Goal: Task Accomplishment & Management: Manage account settings

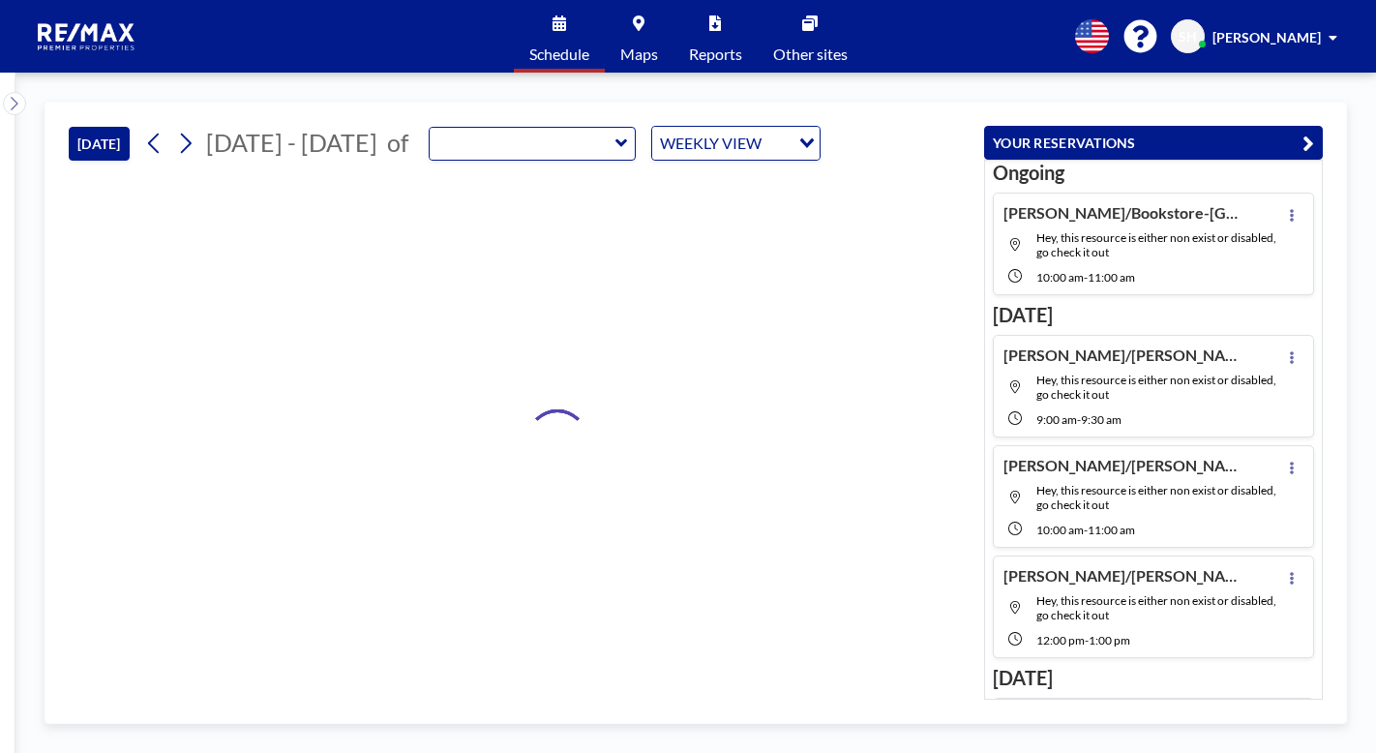
type input "RPP Closing Room"
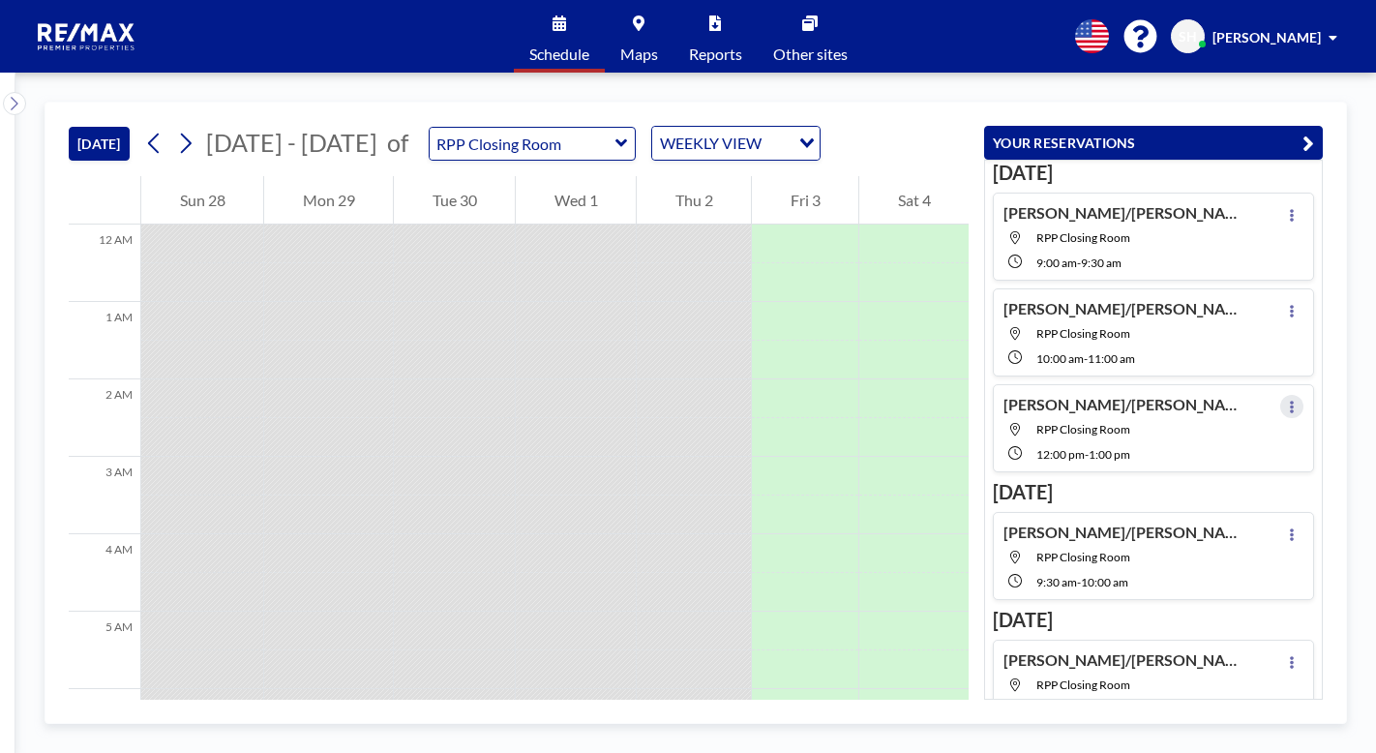
click at [1290, 401] on icon at bounding box center [1292, 407] width 4 height 13
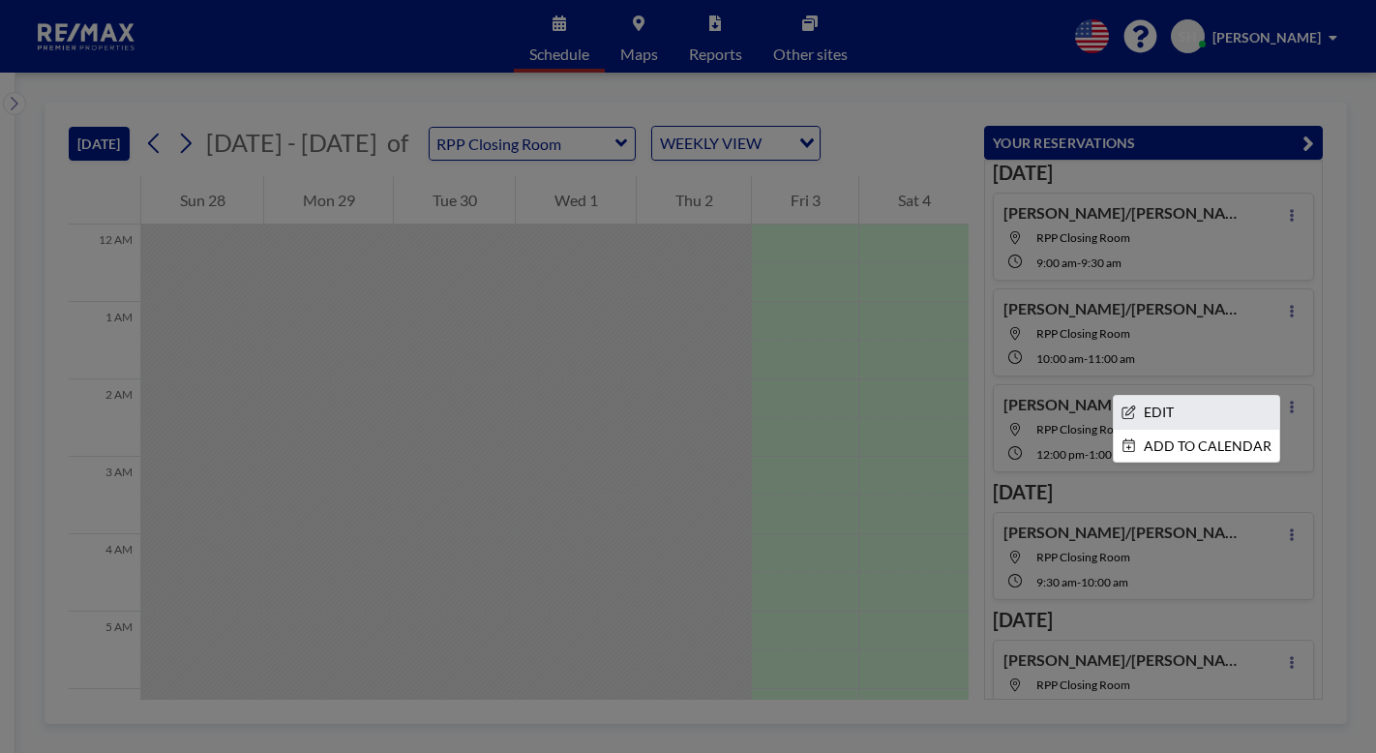
click at [1150, 408] on li "EDIT" at bounding box center [1196, 412] width 165 height 33
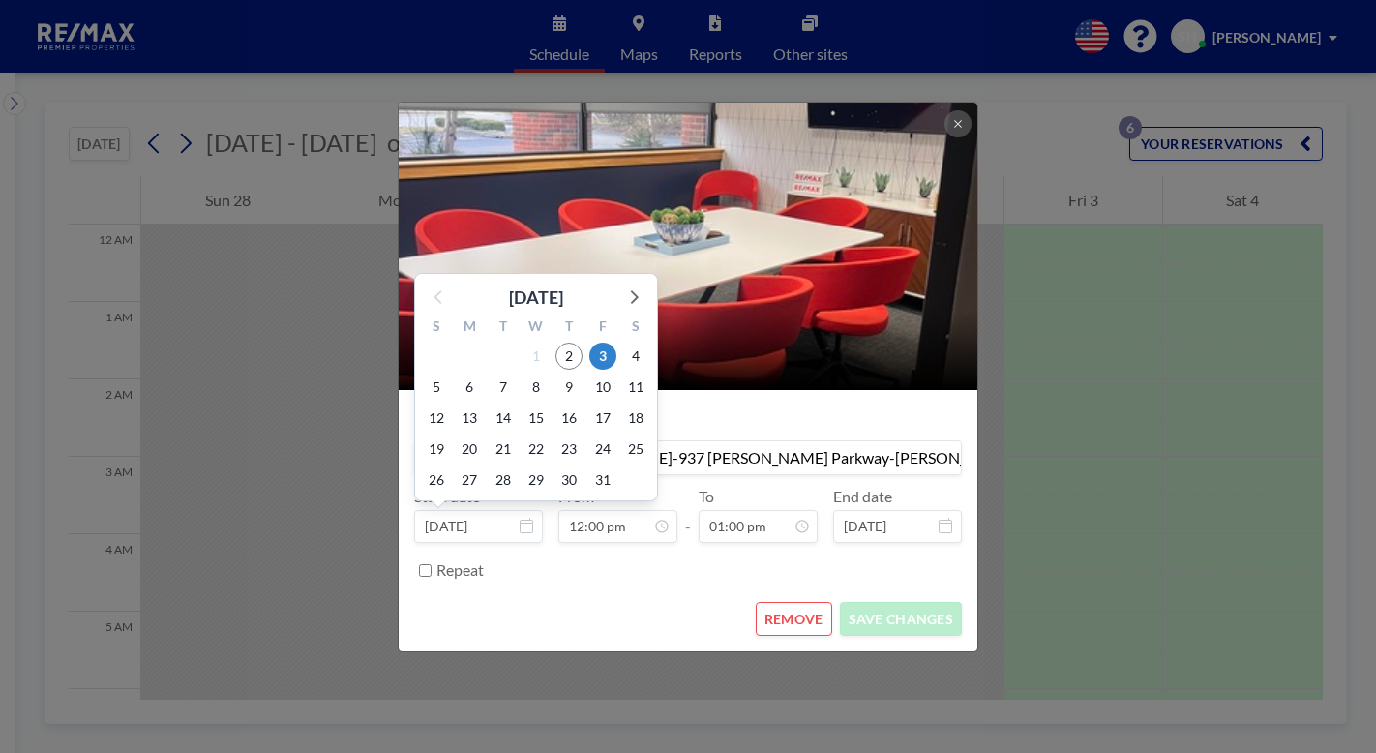
click at [510, 538] on input "[DATE]" at bounding box center [478, 526] width 129 height 33
click at [474, 388] on span "6" at bounding box center [469, 386] width 27 height 27
type input "[DATE]"
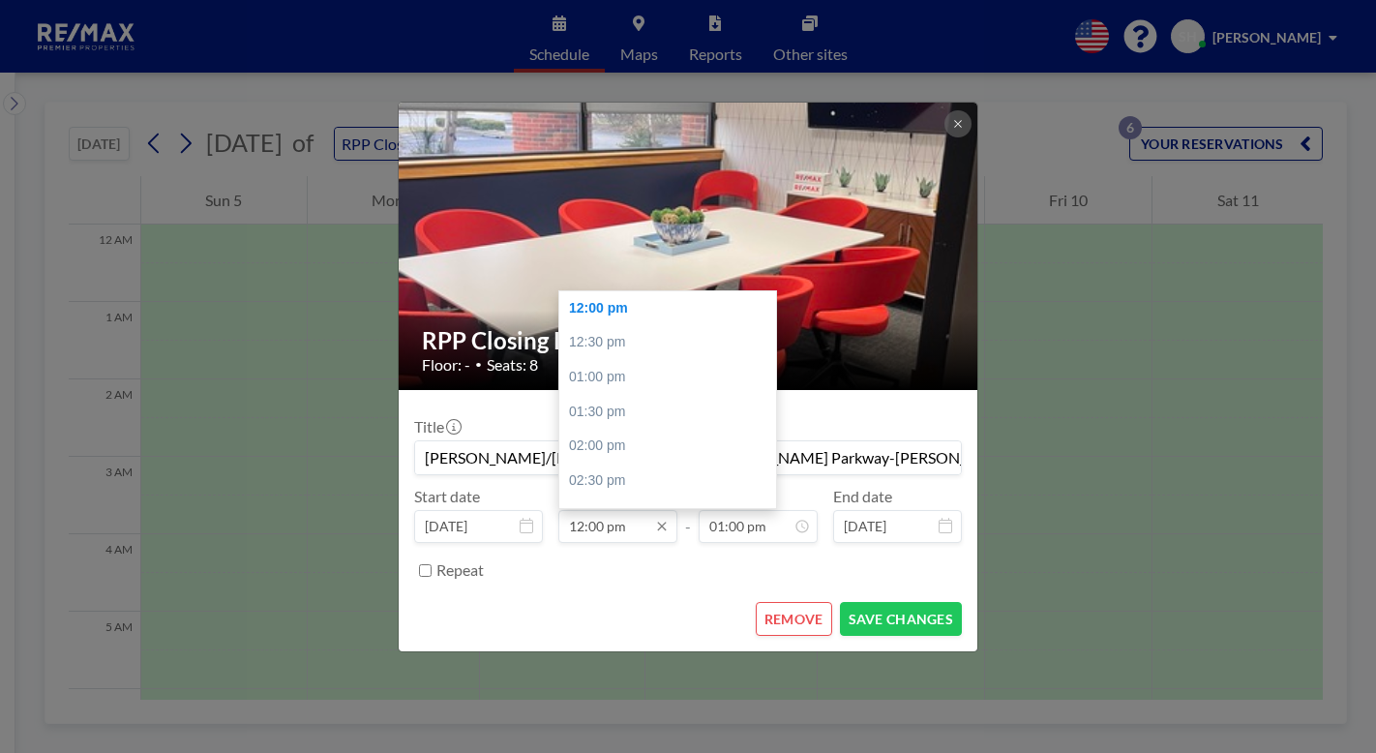
click at [622, 535] on input "12:00 pm" at bounding box center [617, 526] width 119 height 33
click at [613, 530] on input "12:00 pm" at bounding box center [617, 526] width 119 height 33
click at [621, 327] on div "08:00 am" at bounding box center [672, 323] width 226 height 35
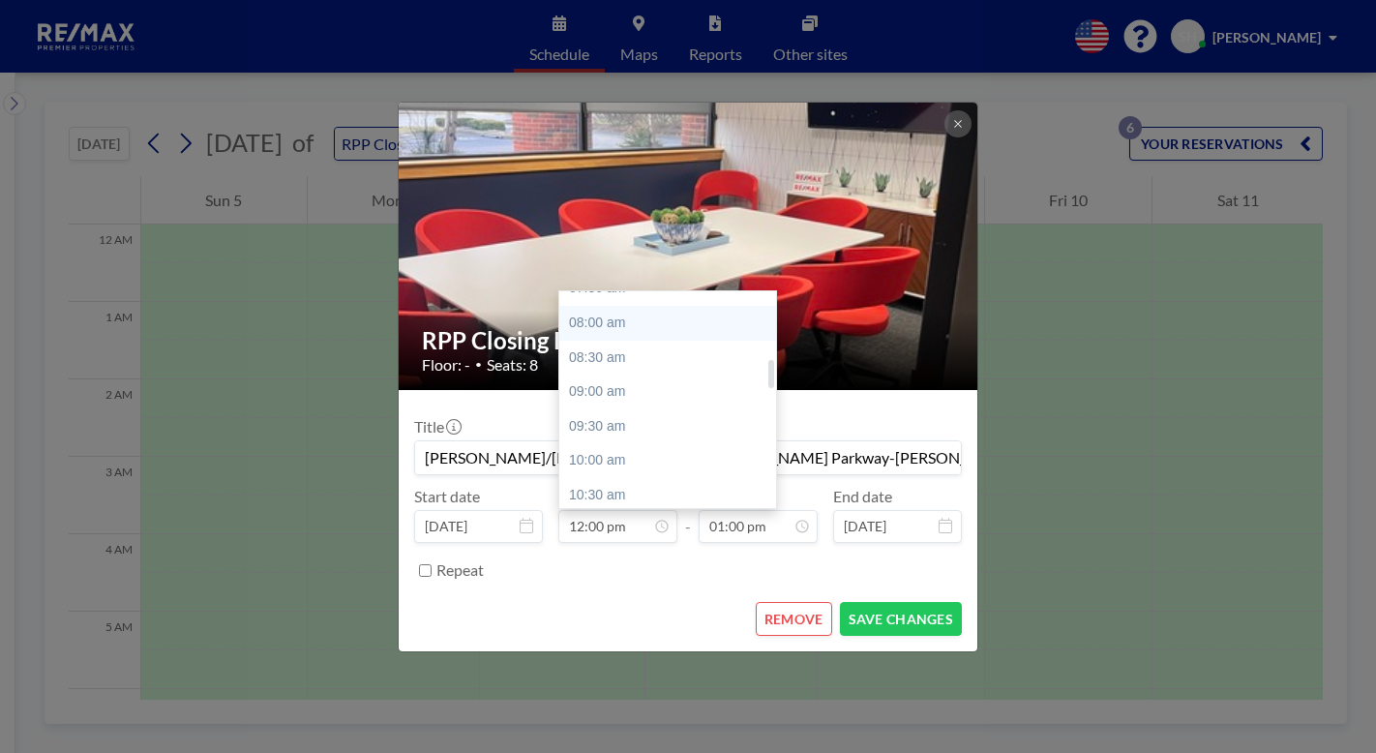
type input "08:00 am"
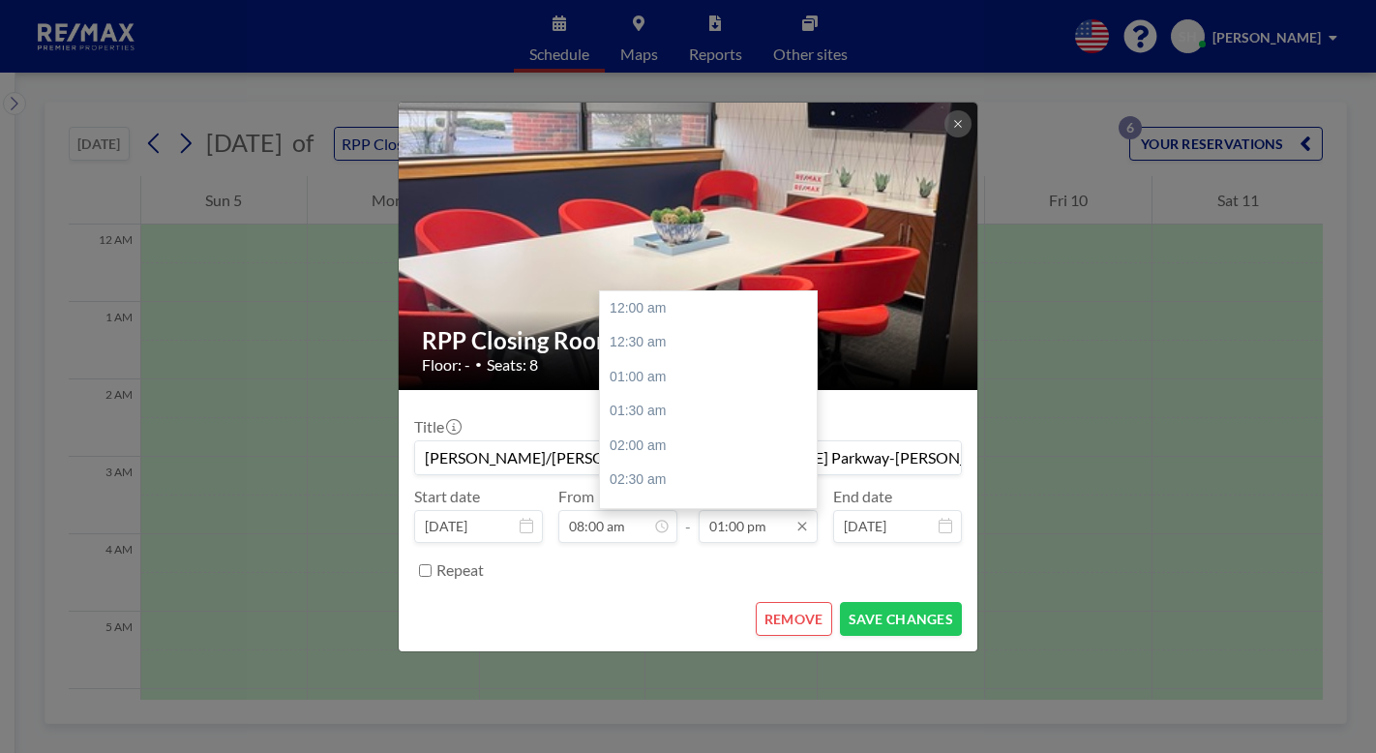
scroll to position [895, 0]
click at [742, 520] on input "01:00 pm" at bounding box center [758, 526] width 119 height 33
click at [656, 422] on div "09:00 am" at bounding box center [713, 419] width 226 height 35
type input "09:00 am"
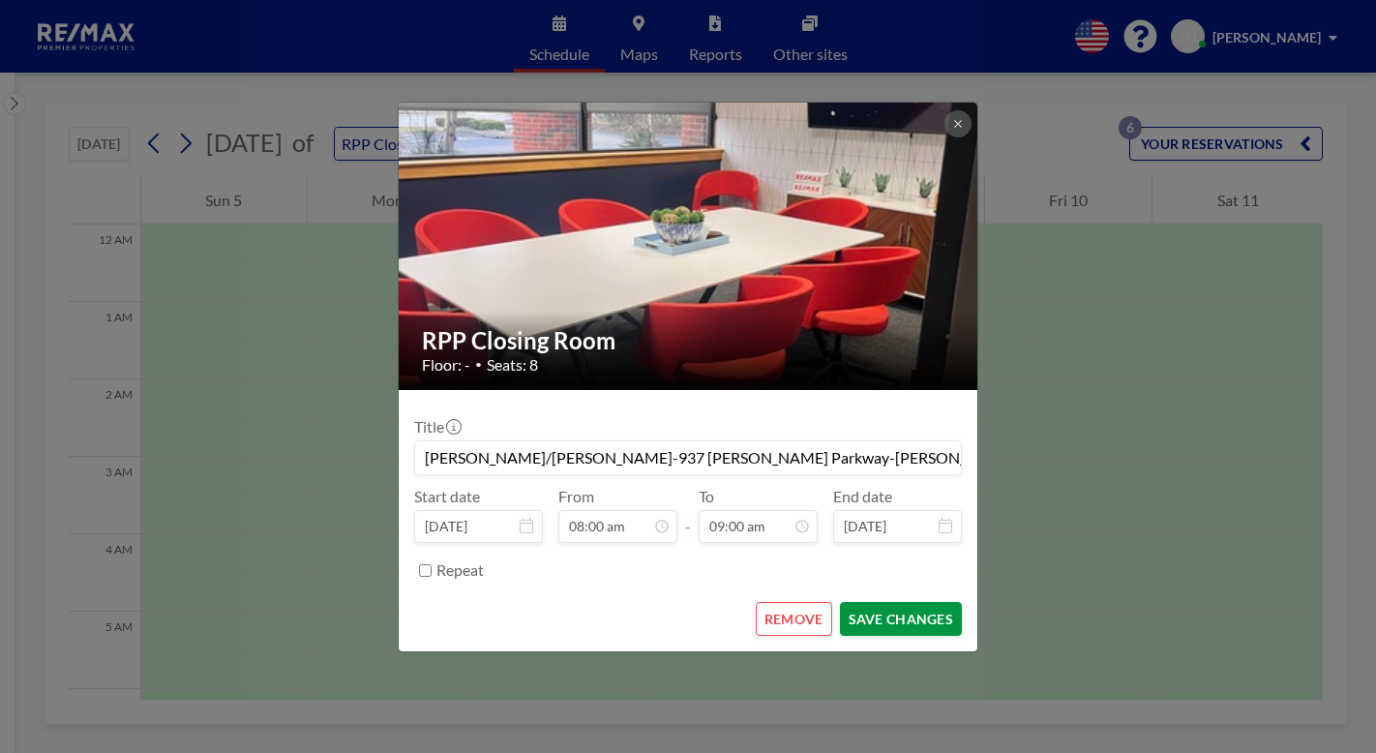
scroll to position [620, 0]
click at [882, 617] on button "SAVE CHANGES" at bounding box center [901, 619] width 122 height 34
